Goal: Find specific page/section: Find specific page/section

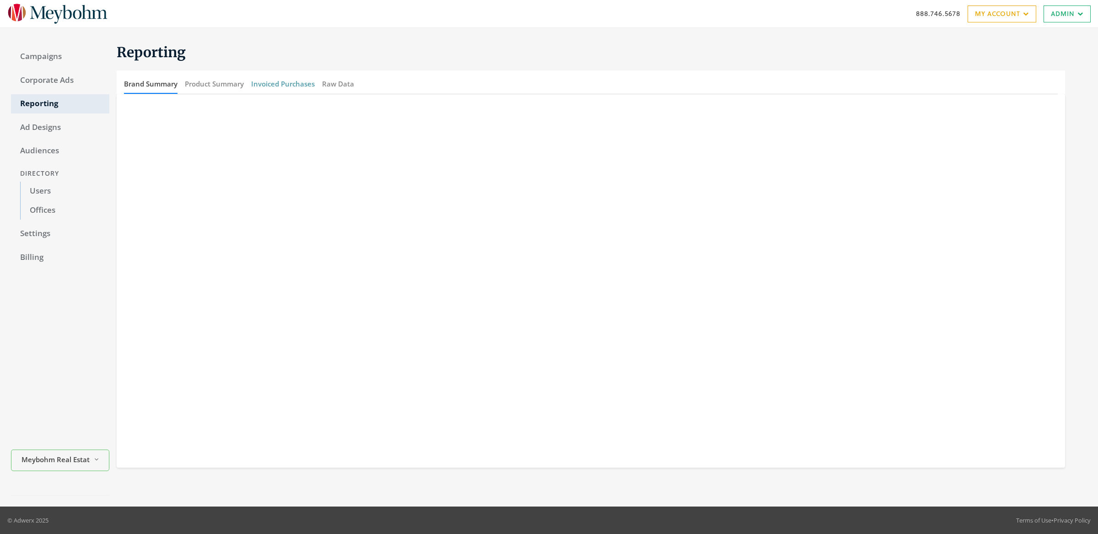
click at [279, 85] on button "Invoiced Purchases" at bounding box center [283, 84] width 64 height 20
click at [47, 210] on link "Offices" at bounding box center [64, 210] width 89 height 19
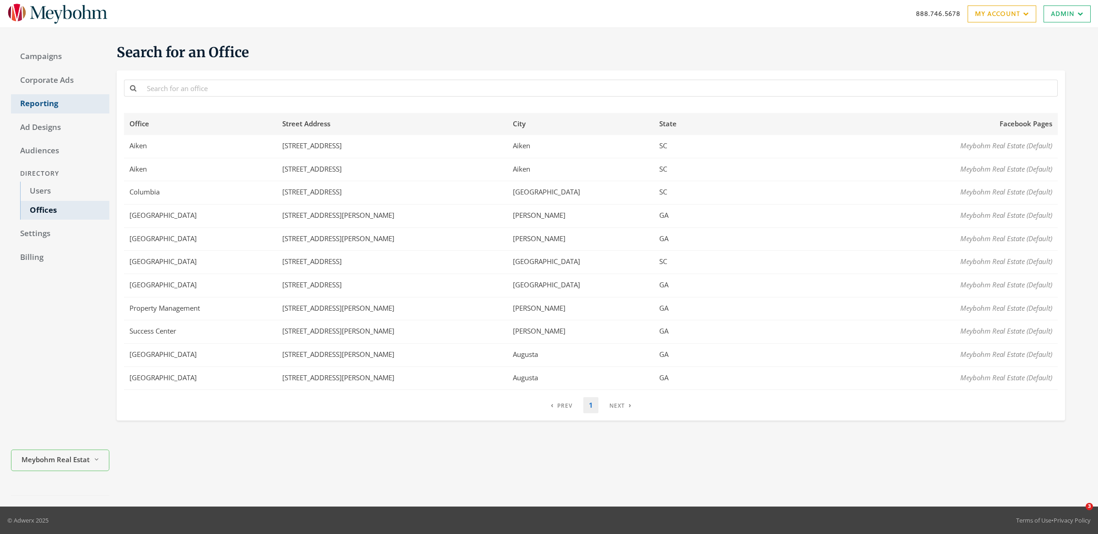
click at [46, 104] on link "Reporting" at bounding box center [60, 103] width 98 height 19
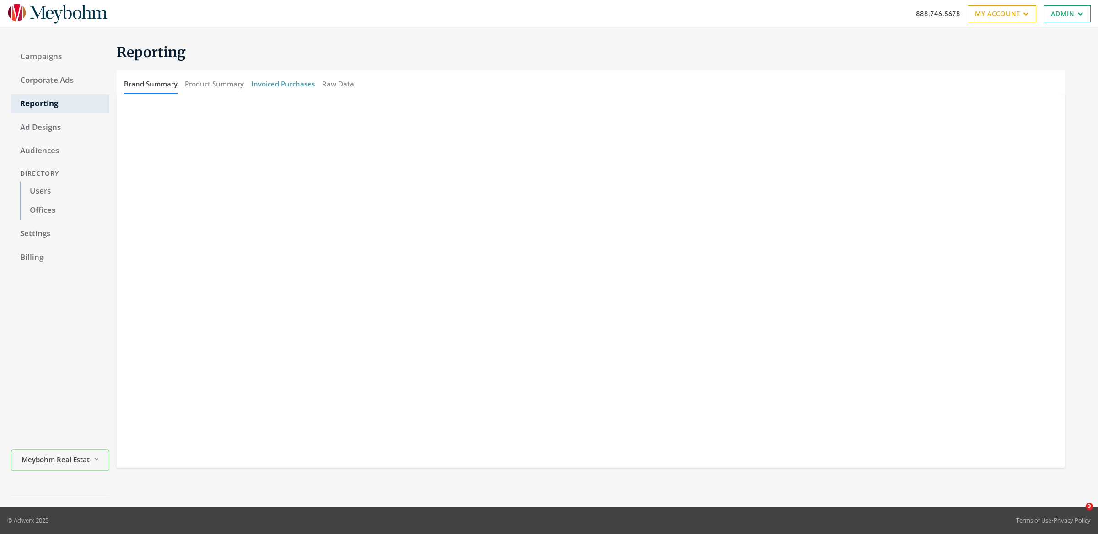
click at [266, 82] on button "Invoiced Purchases" at bounding box center [283, 84] width 64 height 20
